Goal: Navigation & Orientation: Understand site structure

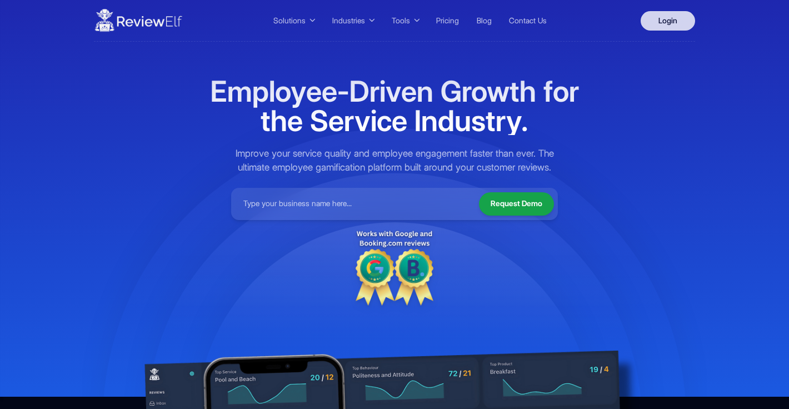
click at [670, 16] on link "Login" at bounding box center [668, 20] width 54 height 19
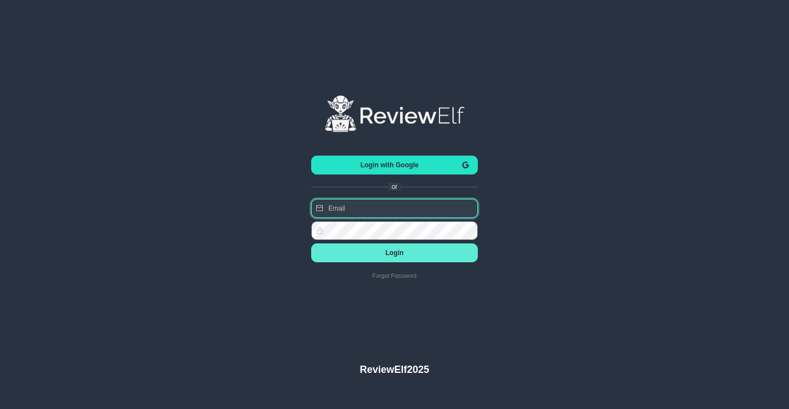
type input "charles.johnson@reviewinsights.org"
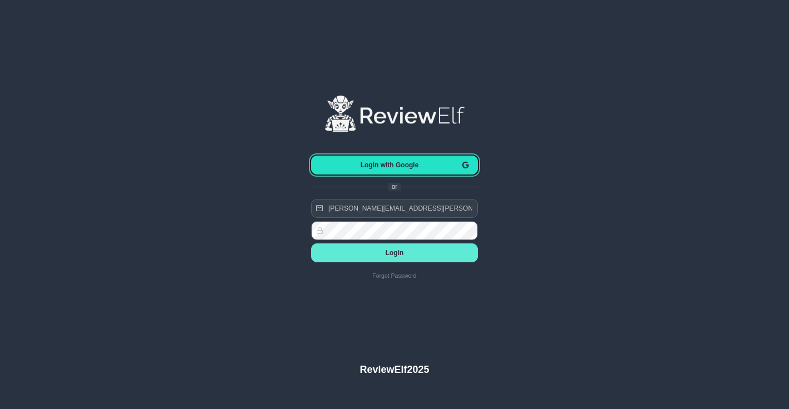
click at [407, 164] on span "Login with Google" at bounding box center [389, 165] width 139 height 8
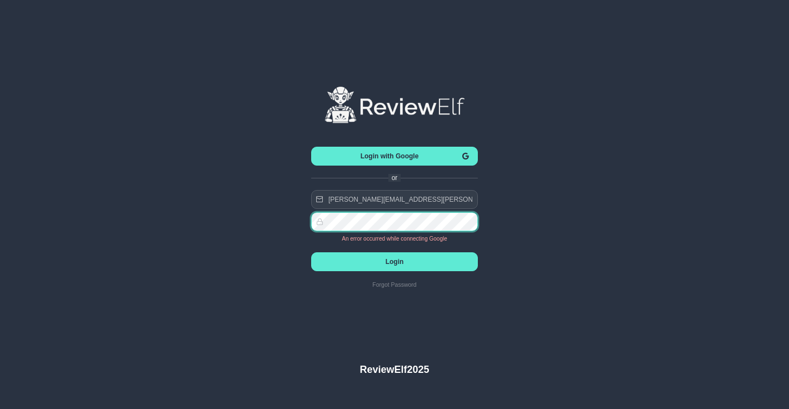
click at [310, 221] on div "Login with Google or charles.johnson@reviewinsights.org An error occurred while…" at bounding box center [394, 182] width 395 height 364
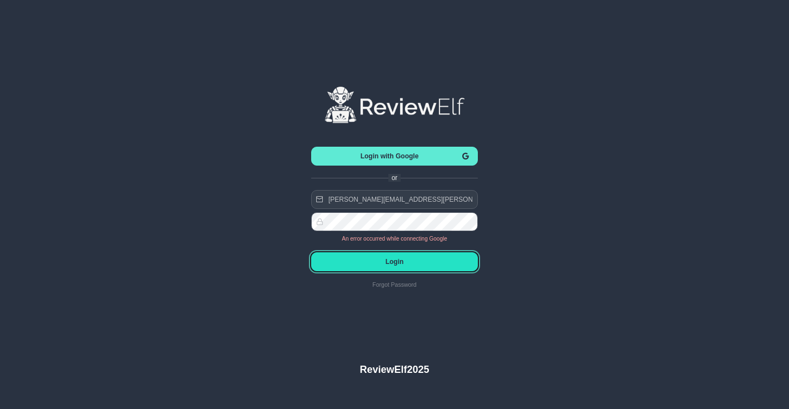
click at [390, 258] on span "Login" at bounding box center [394, 262] width 149 height 8
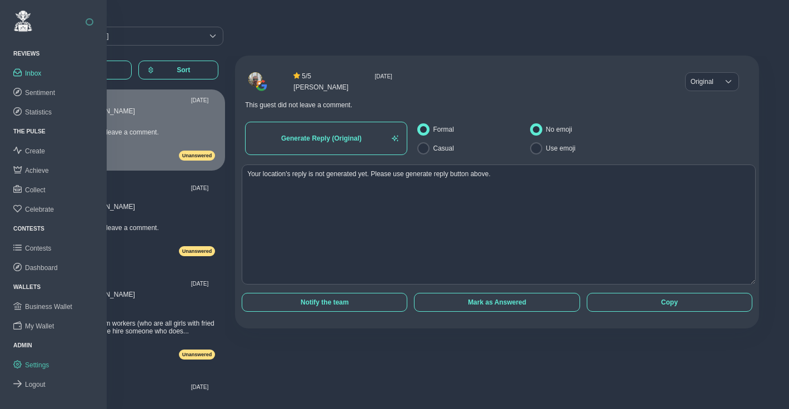
click at [44, 362] on span "Settings" at bounding box center [37, 365] width 24 height 8
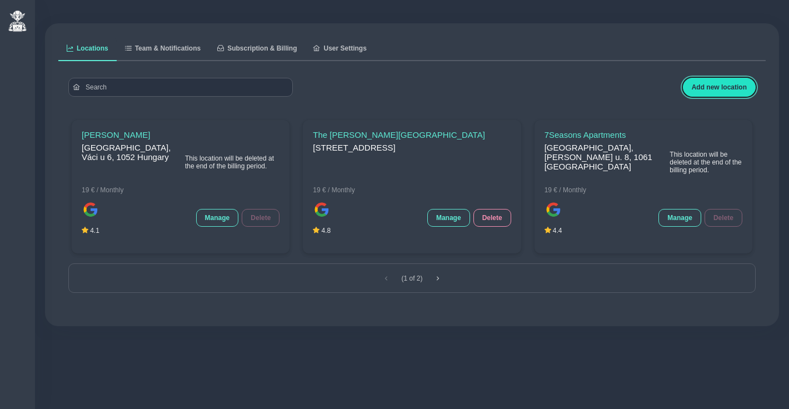
click at [726, 87] on span "Add new location" at bounding box center [719, 87] width 55 height 8
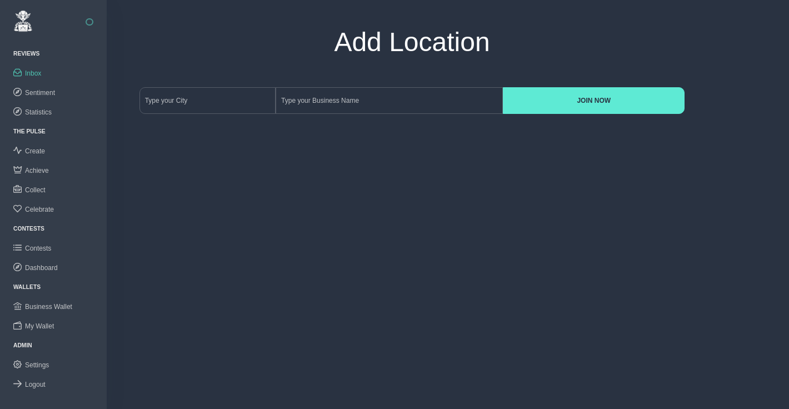
click at [33, 71] on span "Inbox" at bounding box center [33, 73] width 16 height 8
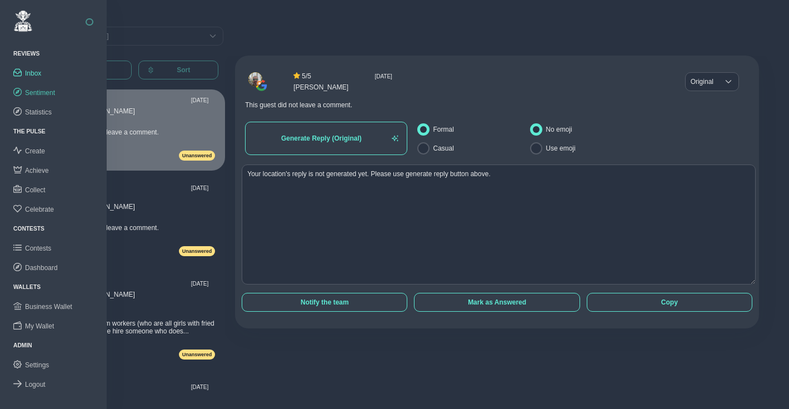
click at [41, 92] on span "Sentiment" at bounding box center [40, 93] width 30 height 8
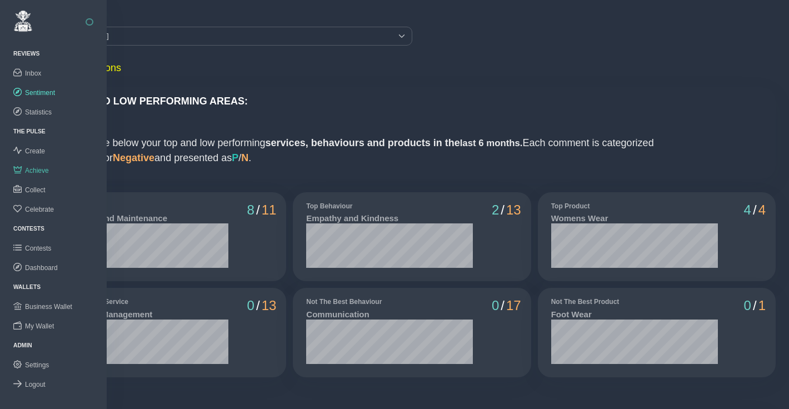
click at [41, 171] on span "Achieve" at bounding box center [37, 171] width 24 height 8
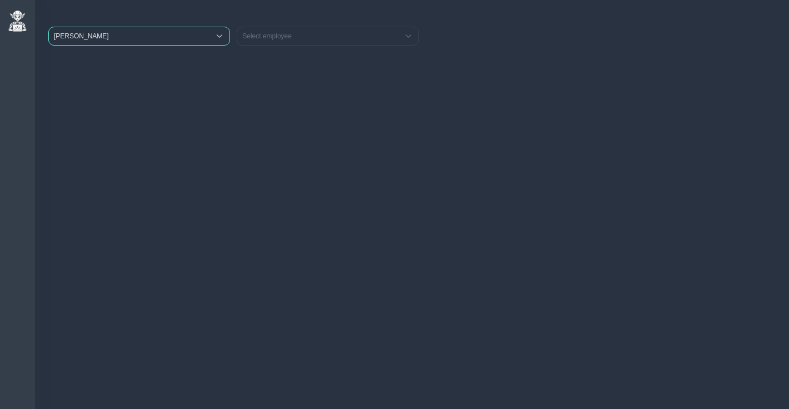
click at [172, 34] on span "[PERSON_NAME]" at bounding box center [129, 36] width 161 height 18
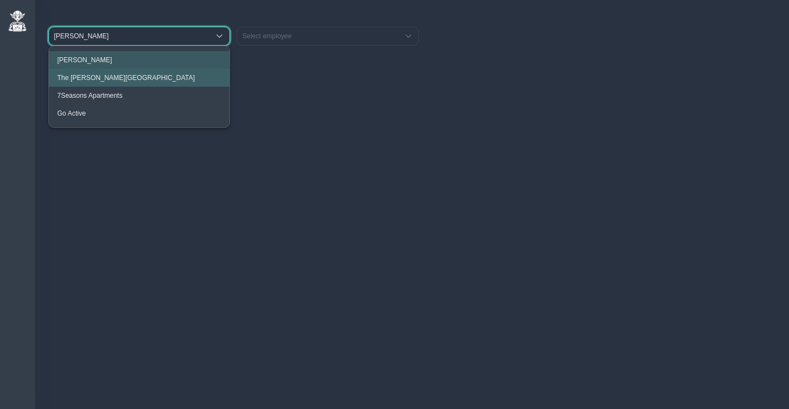
click at [149, 74] on span "The [PERSON_NAME][GEOGRAPHIC_DATA]" at bounding box center [126, 78] width 138 height 8
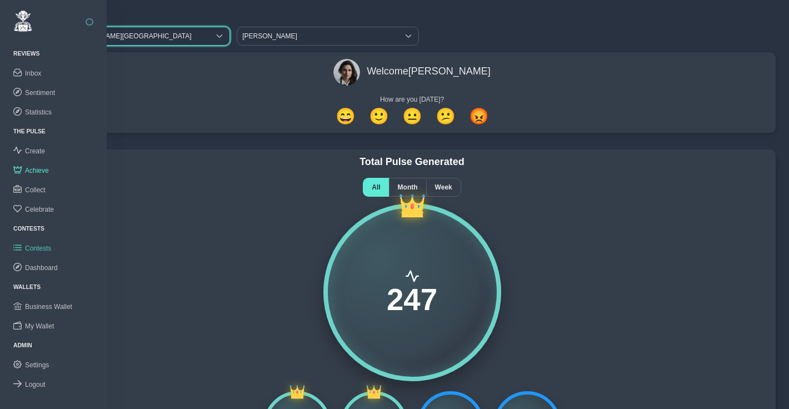
click at [43, 248] on span "Contests" at bounding box center [38, 249] width 26 height 8
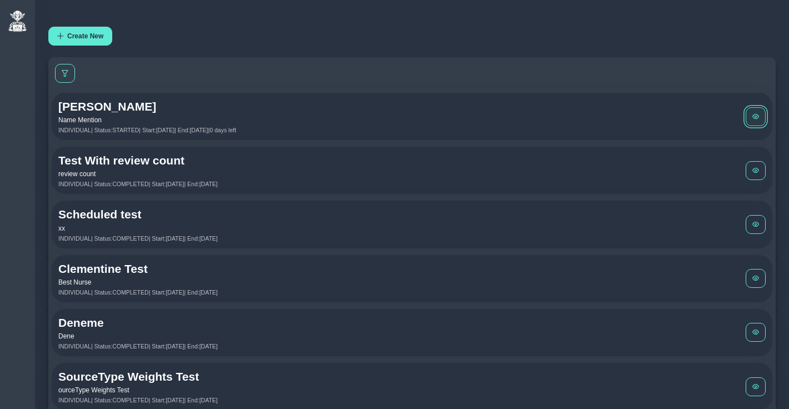
click at [762, 113] on button at bounding box center [756, 116] width 20 height 19
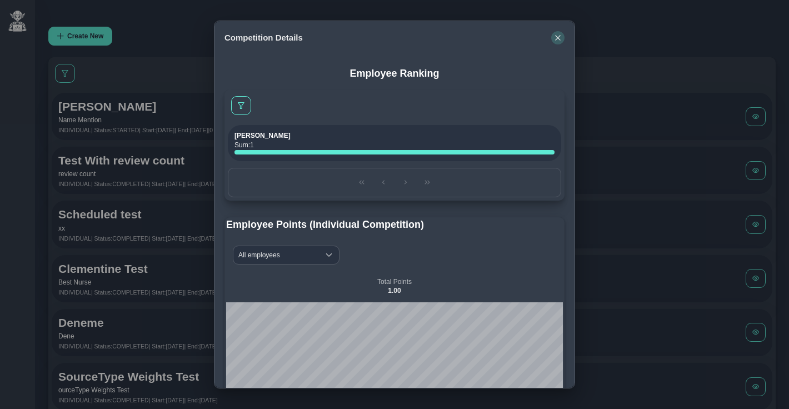
click at [559, 36] on icon "button" at bounding box center [558, 37] width 7 height 7
